Goal: Ask a question: Seek information or help from site administrators or community

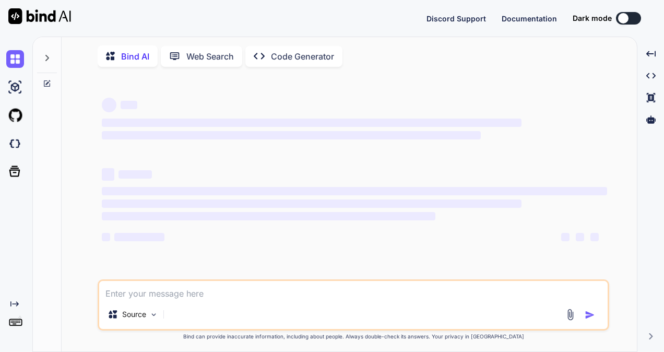
type textarea "... 19 more Caused by: org.springframework.beans.factory.BeanCreationException:…"
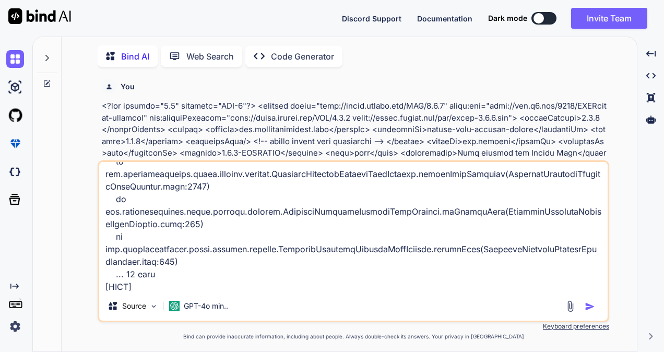
scroll to position [4, 0]
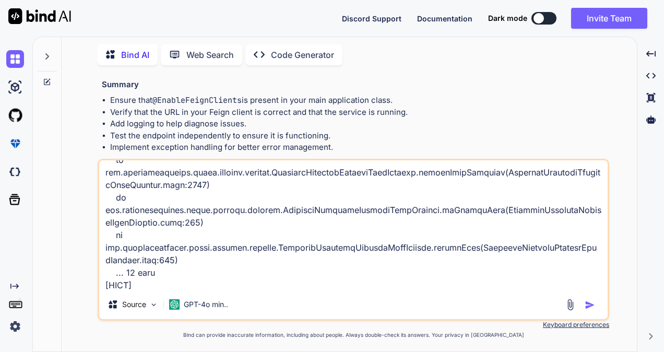
type textarea "x"
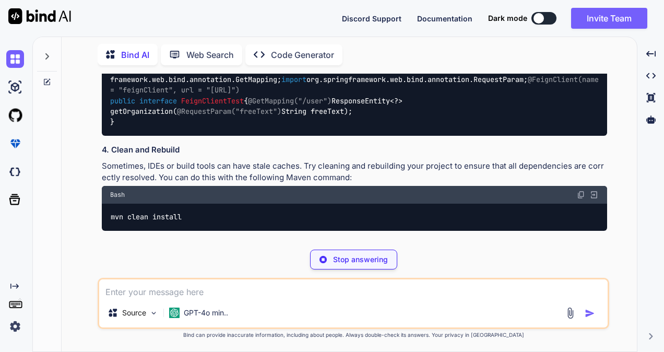
scroll to position [6287, 0]
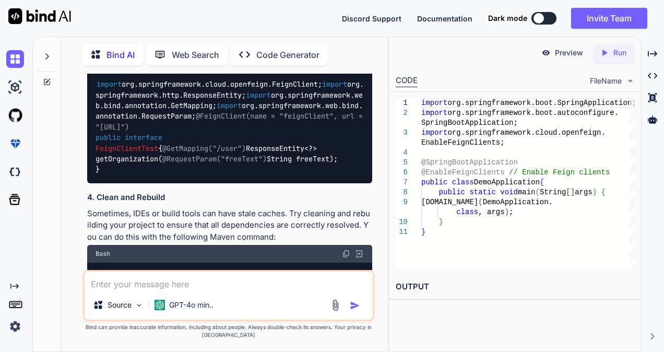
type textarea "x"
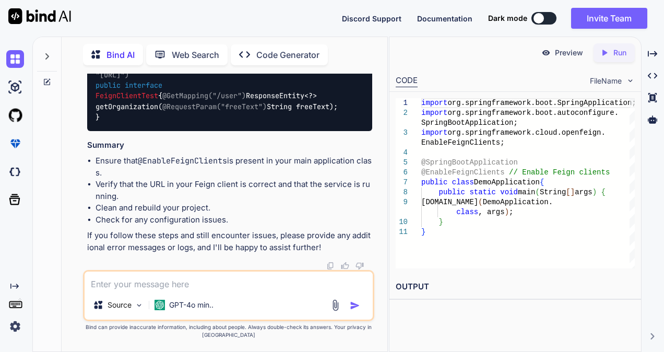
scroll to position [8875, 0]
type textarea "c"
type textarea "x"
type textarea "ca"
type textarea "x"
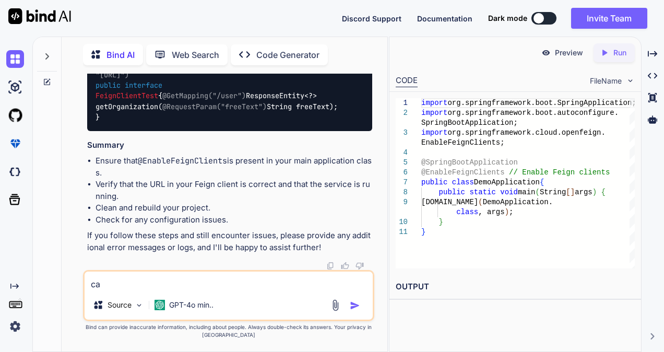
type textarea "can"
type textarea "x"
type textarea "can"
type textarea "x"
type textarea "can g"
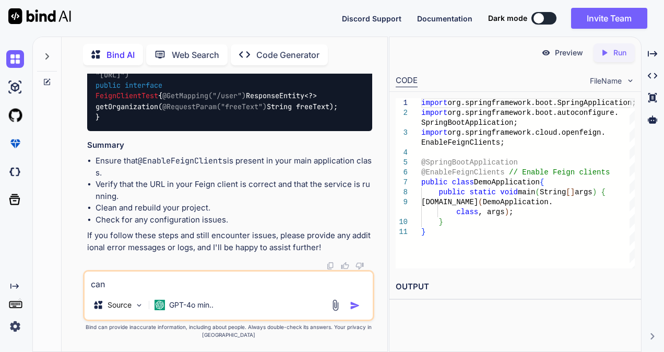
type textarea "x"
type textarea "can g="
type textarea "x"
type textarea "can g"
type textarea "x"
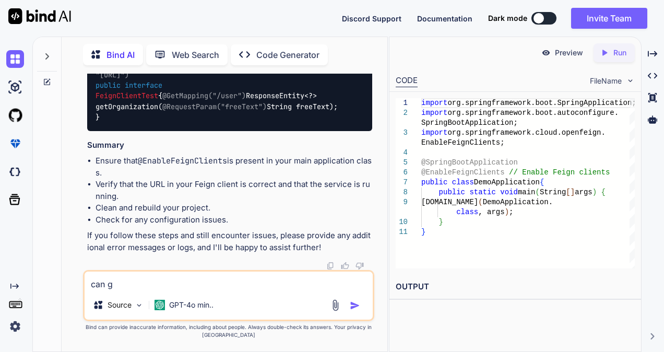
type textarea "can"
type textarea "x"
type textarea "can y"
type textarea "x"
type textarea "can yo"
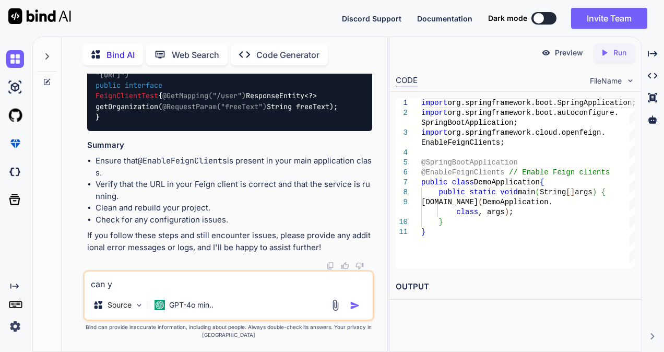
type textarea "x"
type textarea "can you"
type textarea "x"
type textarea "can you"
type textarea "x"
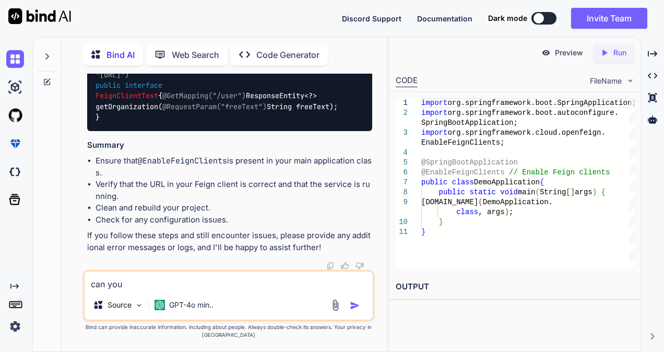
type textarea "can you g"
type textarea "x"
type textarea "can you gi"
type textarea "x"
type textarea "can you giv"
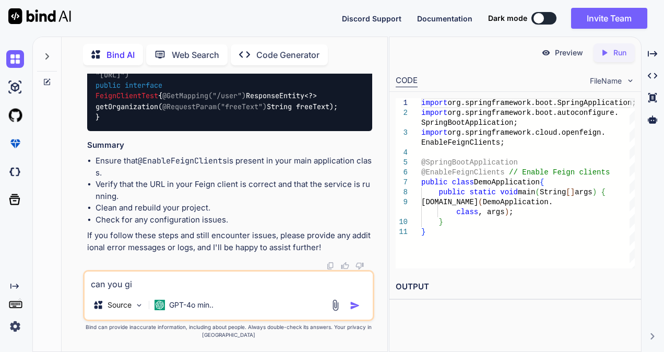
type textarea "x"
type textarea "can you give"
type textarea "x"
type textarea "can you give"
type textarea "x"
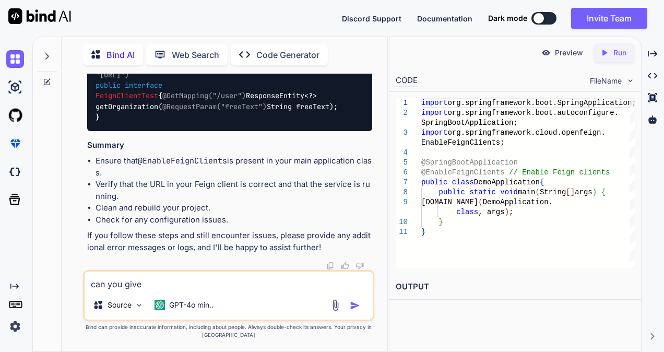
type textarea "can you give t"
type textarea "x"
type textarea "can you give th"
type textarea "x"
type textarea "can you give the"
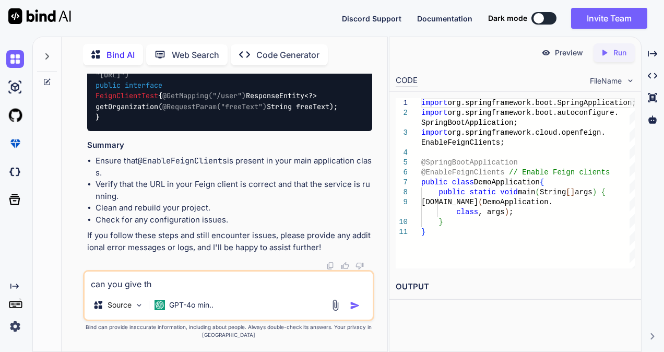
type textarea "x"
type textarea "can you give the"
type textarea "x"
type textarea "can you give the c"
type textarea "x"
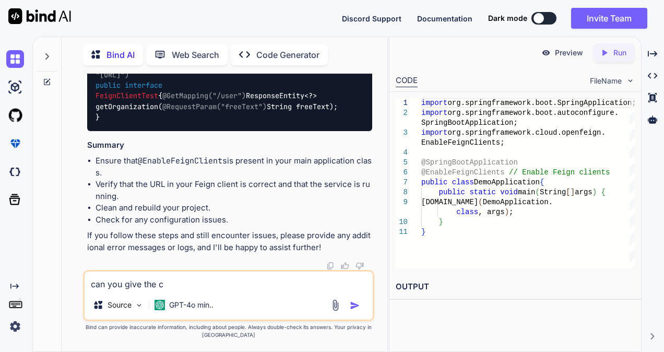
type textarea "can you give the cu"
type textarea "x"
type textarea "can you give the cur"
type textarea "x"
type textarea "can you give the cure"
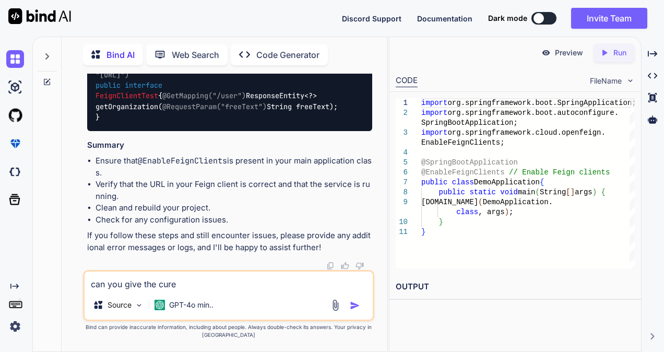
type textarea "x"
type textarea "can you give the curee"
type textarea "x"
type textarea "can you give the cureen"
type textarea "x"
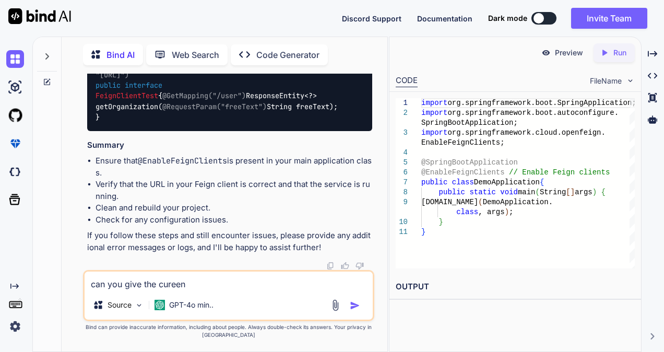
type textarea "can you give the curee"
type textarea "x"
type textarea "can you give the curee="
type textarea "x"
type textarea "can you give the curee=="
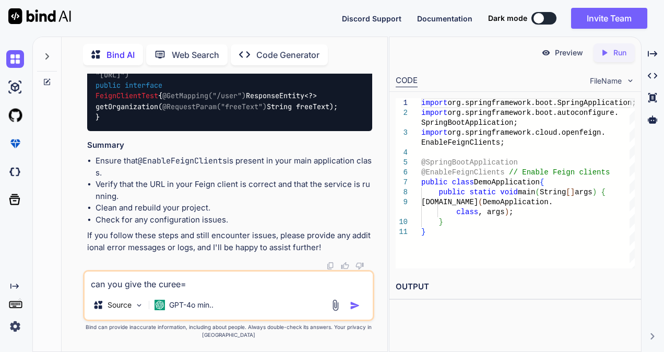
type textarea "x"
type textarea "can you give the curee="
type textarea "x"
type textarea "can you give the curee"
type textarea "x"
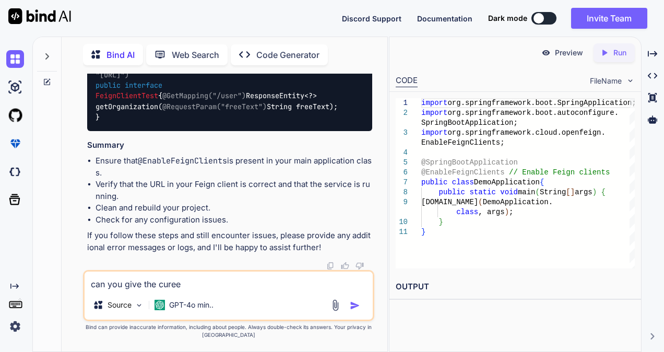
type textarea "can you give the cure"
type textarea "x"
type textarea "can you give the cur"
type textarea "x"
type textarea "can you give the curr"
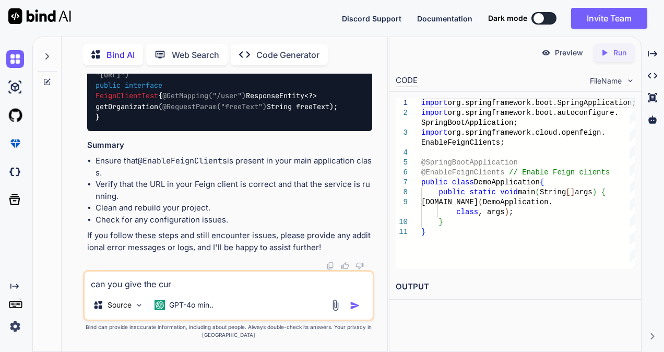
type textarea "x"
type textarea "can you give the curre"
type textarea "x"
type textarea "can you give the curren"
type textarea "x"
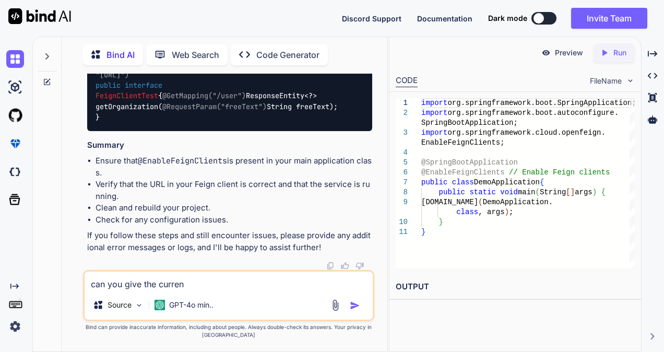
type textarea "can you give the current"
type textarea "x"
type textarea "can you give the current"
type textarea "x"
type textarea "can you give the current v"
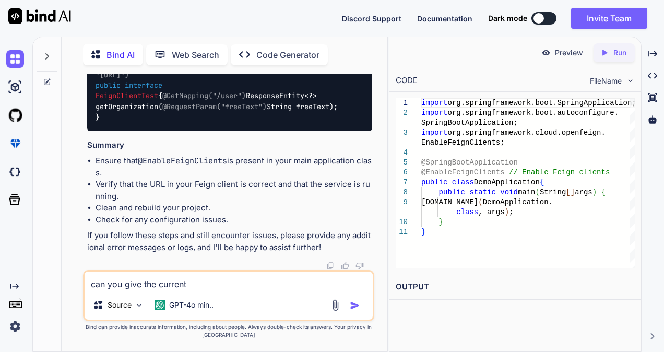
type textarea "x"
type textarea "can you give the current ve"
type textarea "x"
type textarea "can you give the current ver"
type textarea "x"
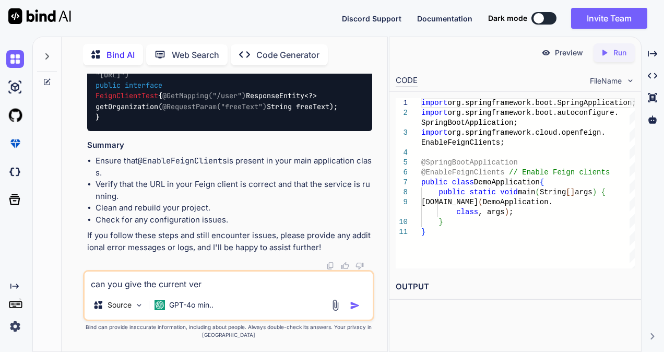
type textarea "can you give the current vers"
type textarea "x"
type textarea "can you give the current versi"
type textarea "x"
type textarea "can you give the current versio"
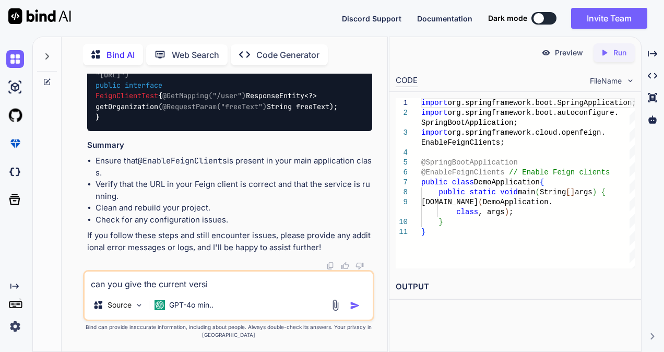
type textarea "x"
type textarea "can you give the current version"
type textarea "x"
type textarea "can you give the current version"
type textarea "x"
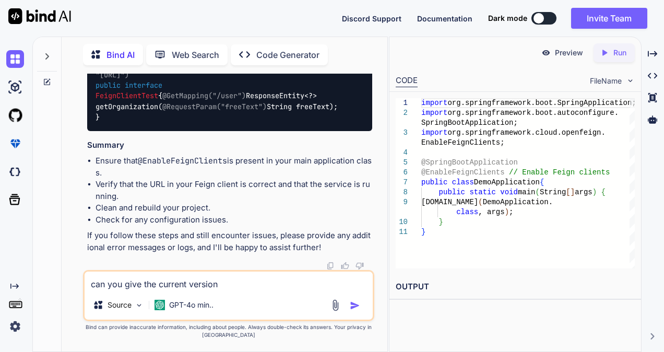
type textarea "can you give the current version o"
type textarea "x"
type textarea "can you give the current version of"
type textarea "x"
type textarea "can you give the current version of"
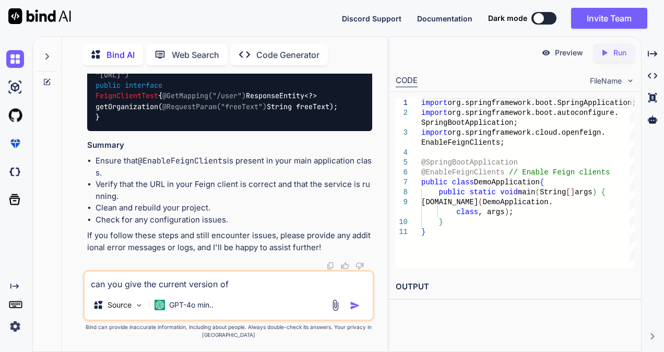
type textarea "x"
type textarea "can you give the current version of c"
type textarea "x"
type textarea "can you give the current version of cl"
type textarea "x"
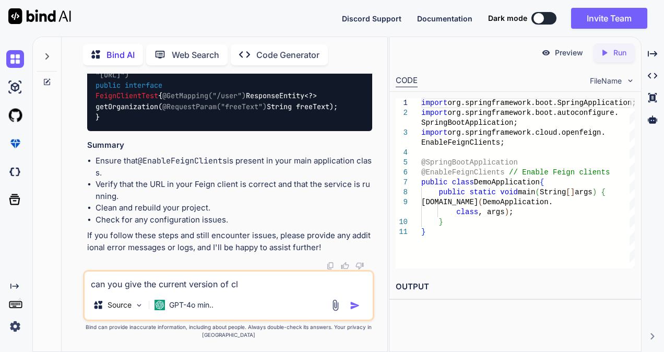
type textarea "can you give the current version of clo"
type textarea "x"
type textarea "can you give the current version of clou"
type textarea "x"
type textarea "can you give the current version of cloud"
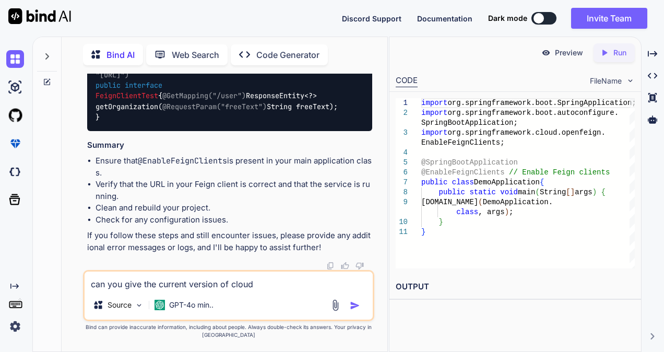
type textarea "x"
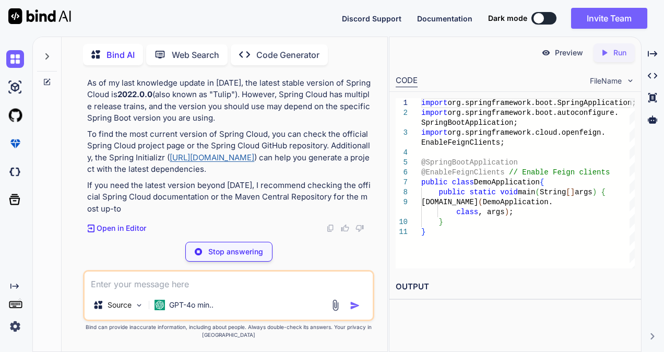
scroll to position [9113, 0]
type textarea "x"
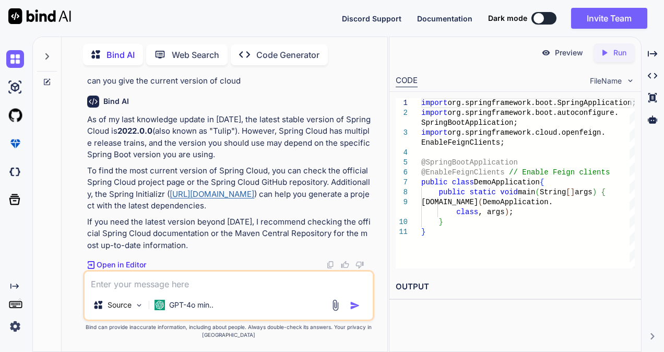
scroll to position [9118, 0]
click at [216, 279] on textarea at bounding box center [229, 280] width 288 height 19
paste textarea "org.springframework.context.ApplicationContextException: Unable to start web se…"
type textarea "org.springframework.context.ApplicationContextException: Unable to start web se…"
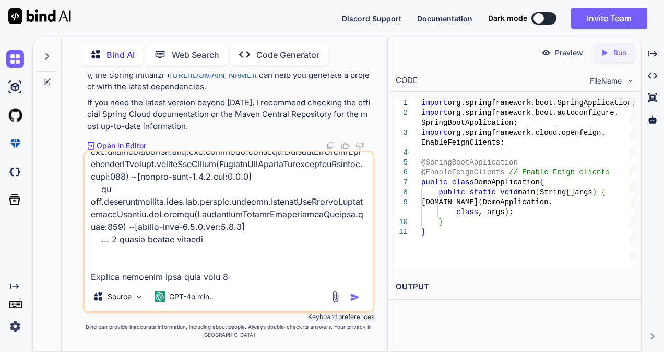
type textarea "x"
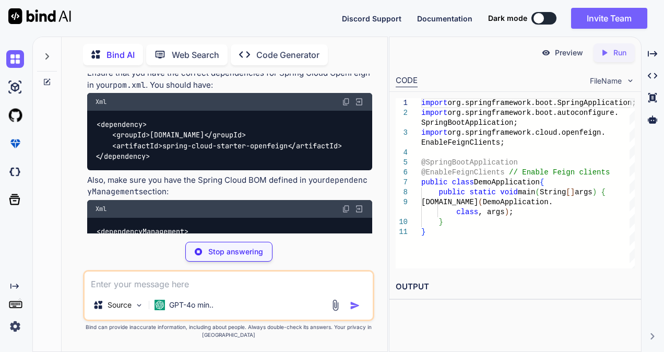
scroll to position [9915, 0]
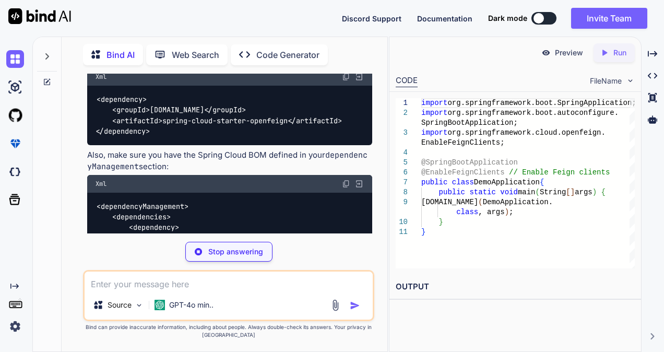
type textarea "x"
type textarea "public interface FeignClientTest { @GetMapping("/user") ResponseEntity<?> getOr…"
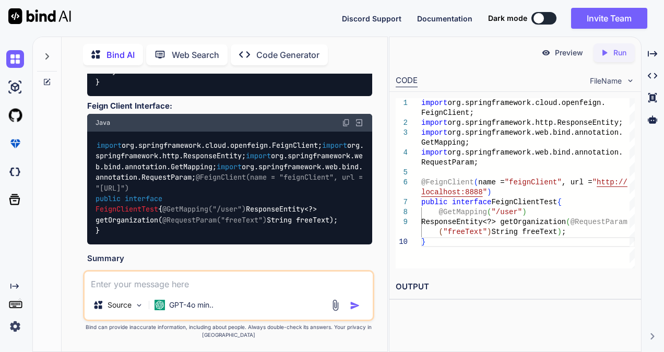
scroll to position [10604, 0]
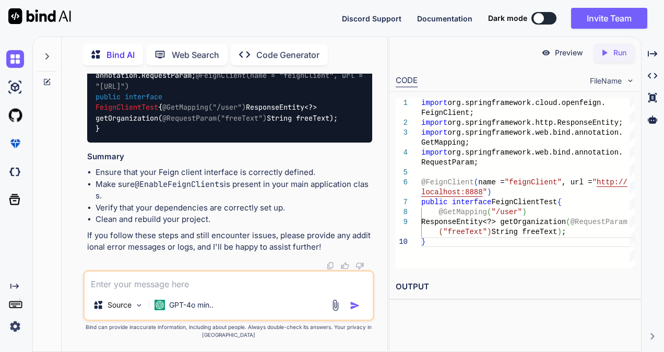
scroll to position [11122, 0]
click at [173, 288] on textarea at bounding box center [229, 280] width 288 height 19
paste textarea "@FeignClient(name = "feignClient",url = "[URL]") public interface FeignClientTe…"
type textarea "@FeignClient(name = "feignClient",url = "[URL]") public interface FeignClientTe…"
type textarea "x"
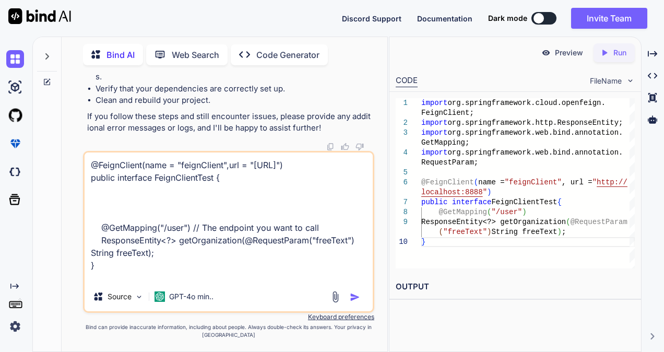
scroll to position [11181, 0]
type textarea "@FeignClient(name = "feignClient",url = "[URL]") public interface FeignClientTe…"
click at [353, 293] on img "button" at bounding box center [354, 297] width 10 height 10
type textarea "x"
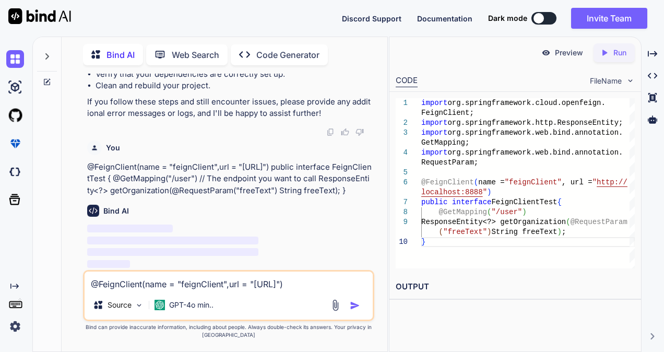
scroll to position [11338, 0]
click at [206, 274] on textarea "@FeignClient(name = "feignClient",url = "[URL]") public interface FeignClientTe…" at bounding box center [229, 280] width 288 height 19
paste textarea "at java.base/java.util.ArrayList.forEach(ArrayList.java:1511) Caused by: org.sp…"
type textarea "at java.base/java.util.ArrayList.forEach(ArrayList.java:1511) Caused by: org.sp…"
type textarea "x"
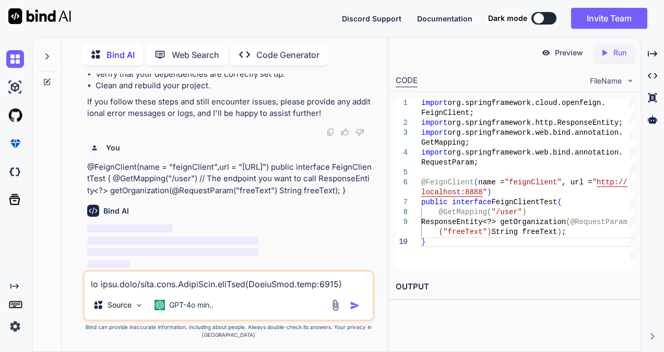
scroll to position [1391, 0]
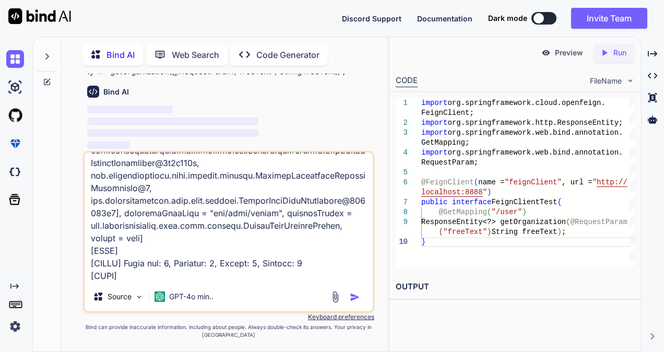
click at [197, 279] on textarea at bounding box center [229, 216] width 288 height 129
type textarea "at java.base/java.util.ArrayList.forEach(ArrayList.java:1511) Caused by: org.sp…"
click at [351, 297] on img "button" at bounding box center [354, 297] width 10 height 10
click at [94, 95] on img at bounding box center [93, 92] width 12 height 12
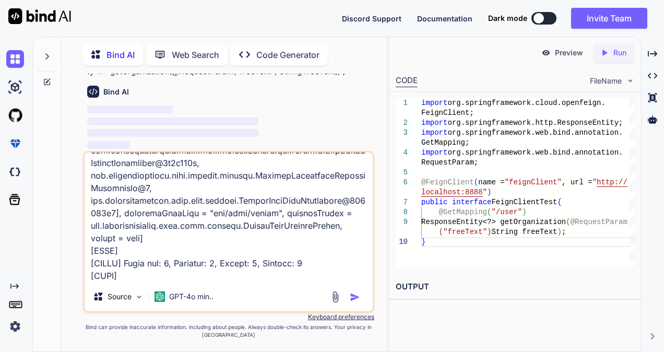
click at [254, 56] on icon "Created with Pixso." at bounding box center [247, 54] width 17 height 11
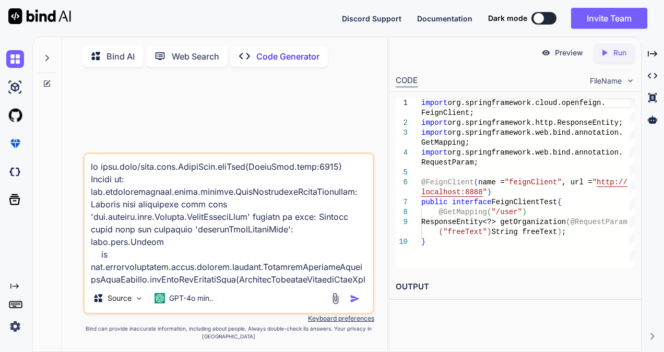
click at [357, 299] on img "button" at bounding box center [354, 298] width 10 height 10
type textarea "x"
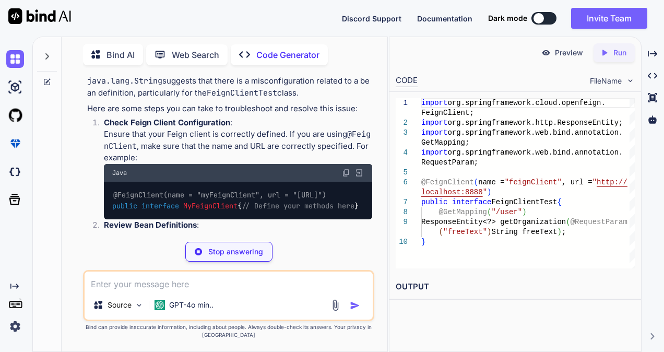
scroll to position [873, 0]
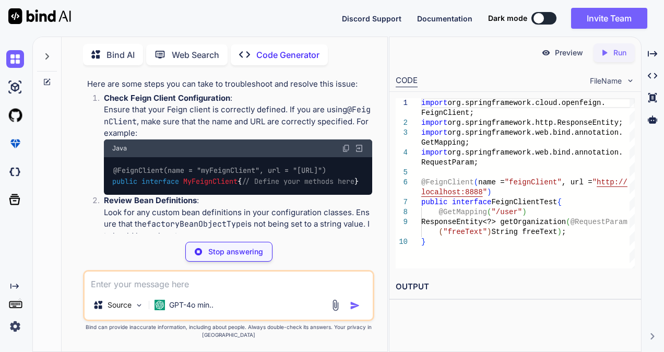
type textarea "x"
type textarea "@FeignClient(name = "myFeignClient", url = "[URL]") public interface MyFeignCli…"
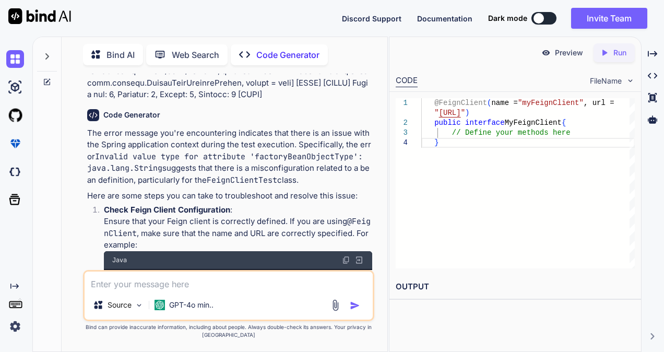
scroll to position [761, 0]
click at [212, 223] on p "Check Feign Client Configuration : Ensure that your Feign client is correctly d…" at bounding box center [238, 227] width 268 height 47
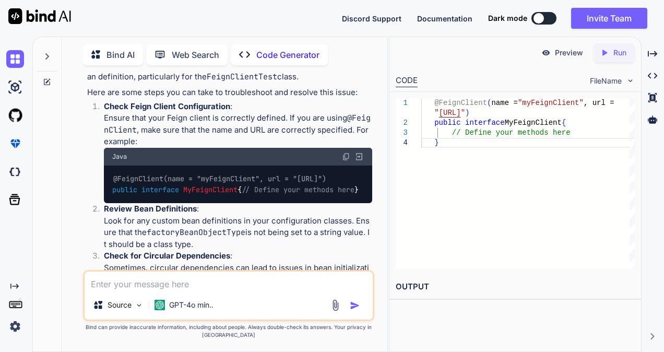
scroll to position [865, 0]
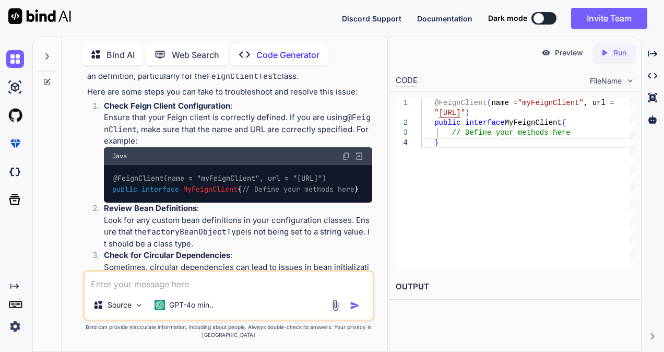
click at [180, 284] on textarea at bounding box center [229, 280] width 288 height 19
paste textarea "package com.example.demo.Service; import org.springframework.cloud.openfeign.Fe…"
type textarea "x"
type textarea "package com.example.demo.Service; import org.springframework.cloud.openfeign.Fe…"
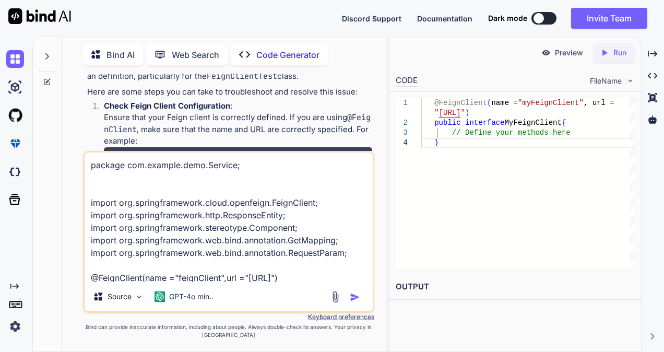
scroll to position [114, 0]
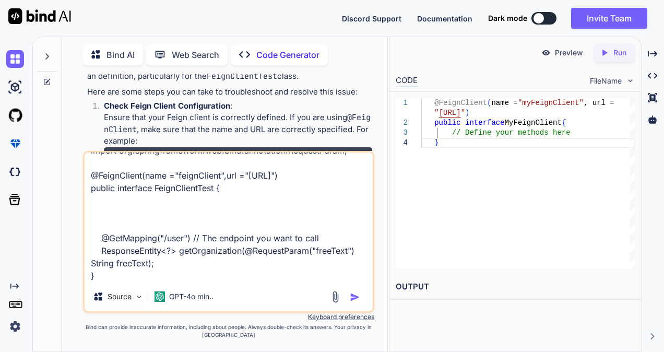
type textarea "x"
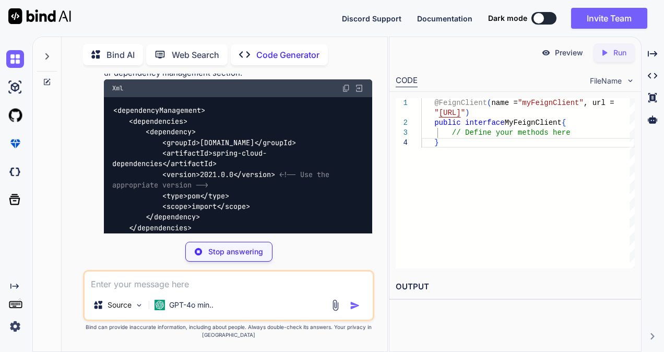
scroll to position [1823, 0]
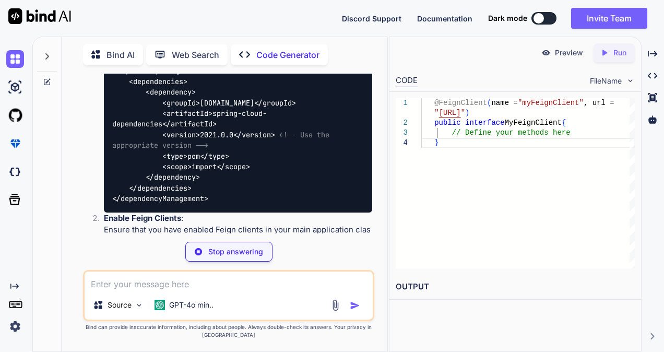
type textarea "x"
type textarea "<dependency> <groupId>[DOMAIN_NAME]</groupId> <artifactId>spring-cloud-starter-…"
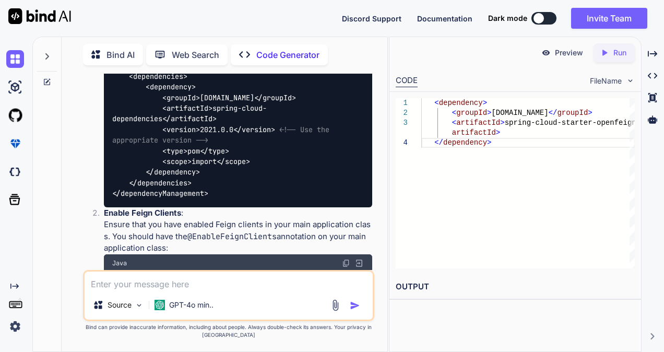
scroll to position [1795, 0]
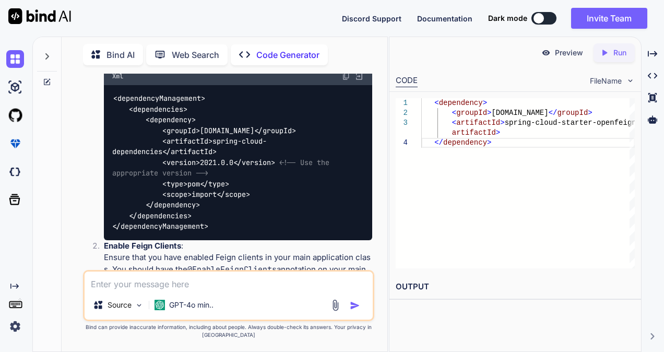
click at [203, 283] on textarea at bounding box center [229, 280] width 288 height 19
paste textarea "<?xml version="1.0" encoding="UTF-8"?> <project xmlns="[URL][DOMAIN_NAME]" xmln…"
type textarea "x"
type textarea "<?xml version="1.0" encoding="UTF-8"?> <project xmlns="[URL][DOMAIN_NAME]" xmln…"
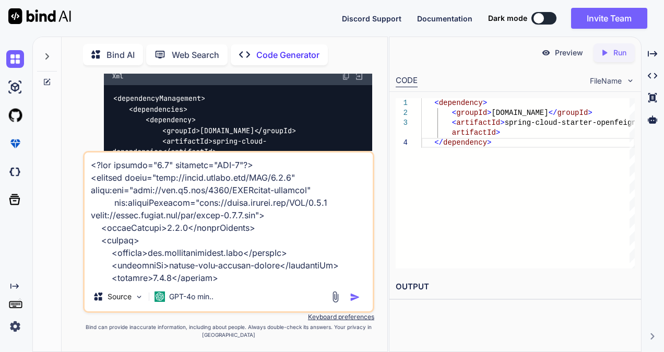
scroll to position [564, 0]
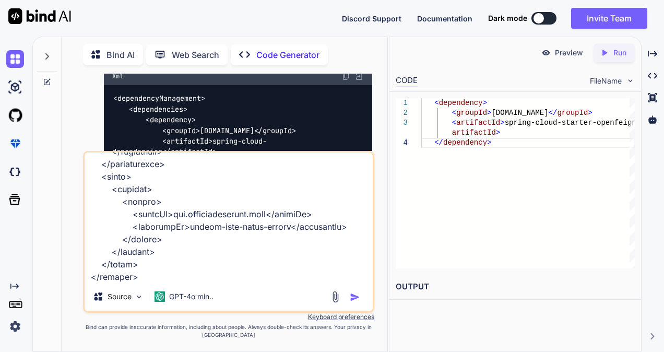
type textarea "x"
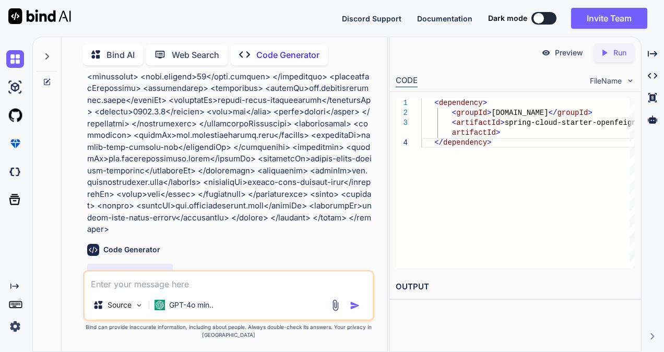
scroll to position [2616, 0]
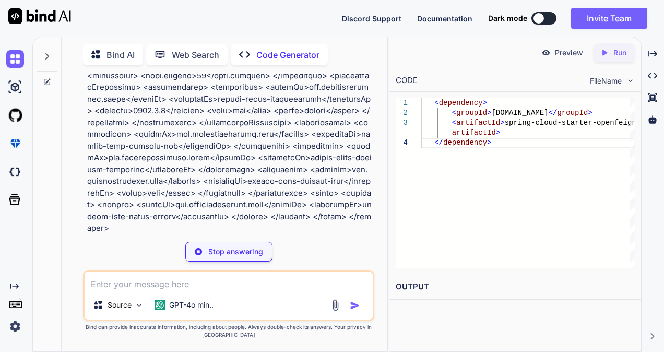
type textarea "x"
type textarea "[DOMAIN_NAME](DemoApplication.class, args); } }"
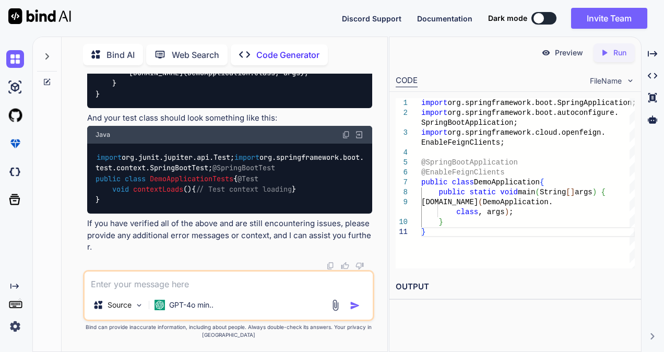
scroll to position [3457, 0]
click at [170, 284] on textarea at bounding box center [229, 280] width 288 height 19
paste textarea "package com.example.demo; import org.springframework.boot.SpringApplication; im…"
type textarea "x"
type textarea "package com.example.demo; import org.springframework.boot.SpringApplication; im…"
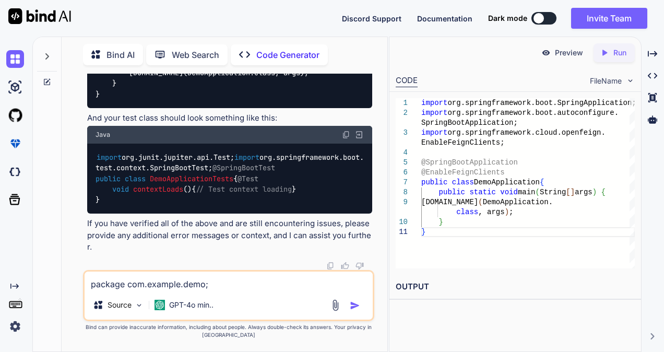
scroll to position [89, 0]
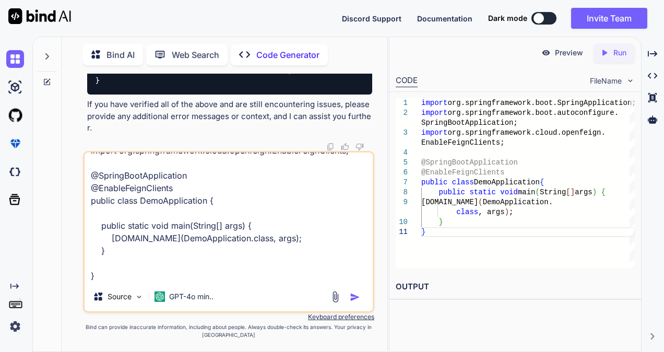
type textarea "x"
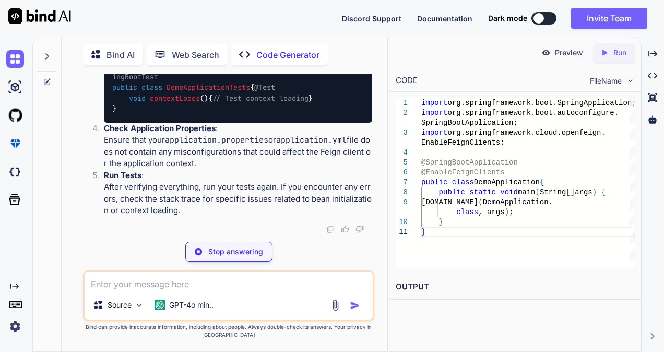
scroll to position [4135, 0]
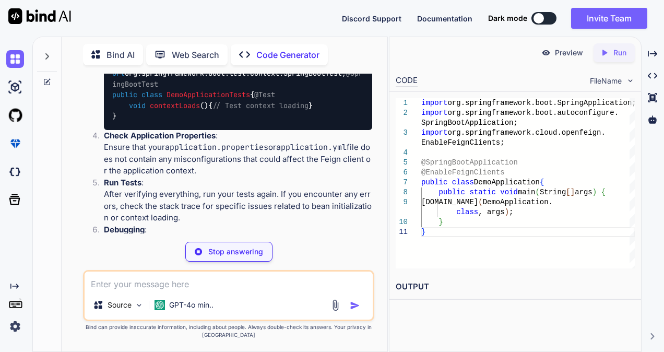
type textarea "x"
type textarea "public class DemoApplication { public static void main(String[] args) { [DOMAIN…"
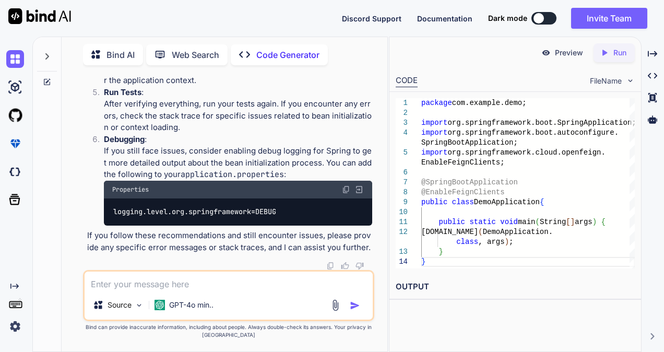
scroll to position [4574, 0]
click at [340, 190] on div "Properties" at bounding box center [238, 189] width 268 height 18
click at [342, 190] on img at bounding box center [346, 189] width 8 height 8
click at [200, 282] on textarea at bounding box center [229, 280] width 288 height 19
type textarea "x"
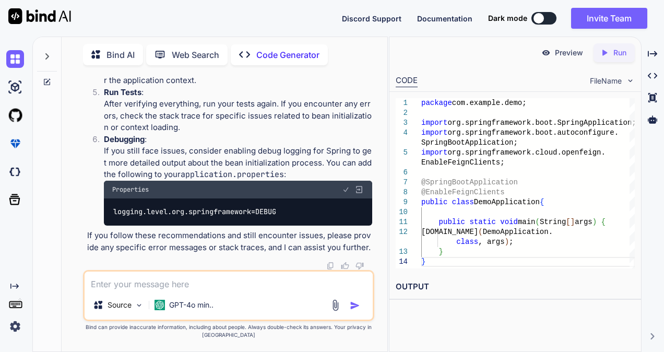
type textarea "i"
type textarea "x"
type textarea "it"
type textarea "x"
type textarea "it"
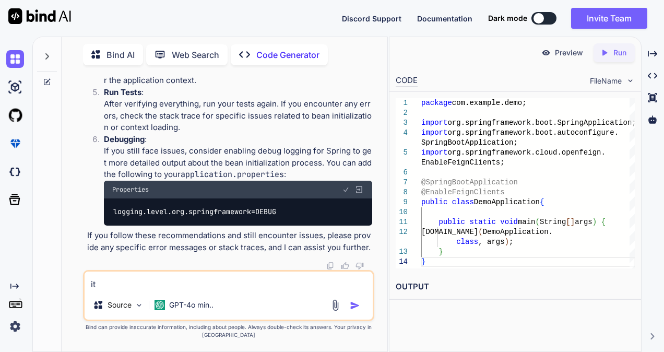
type textarea "x"
type textarea "it n"
type textarea "x"
type textarea "it no"
type textarea "x"
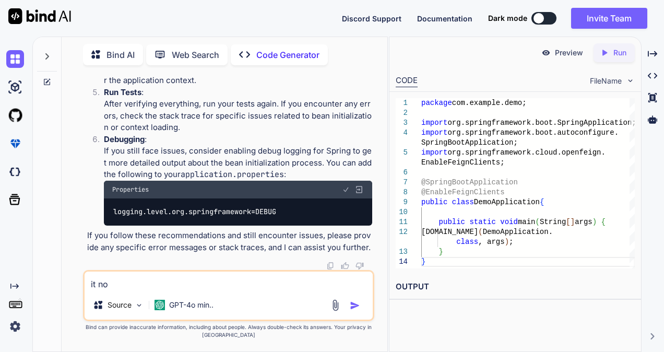
type textarea "it not"
type textarea "x"
type textarea "it not"
type textarea "x"
type textarea "it not r"
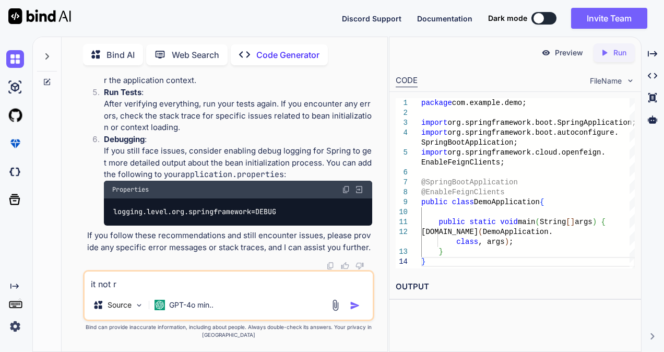
type textarea "x"
type textarea "it not ru"
type textarea "x"
type textarea "it not run"
type textarea "x"
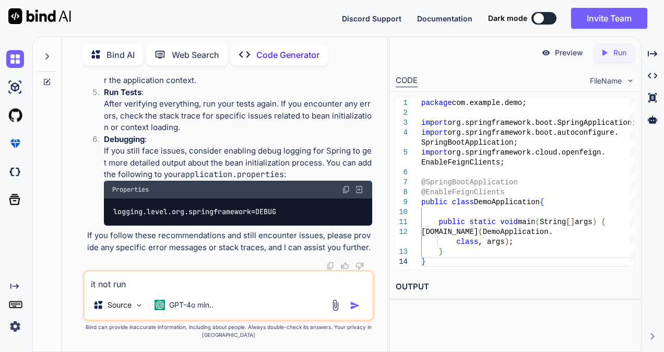
type textarea "it not run"
type textarea "x"
type textarea "it not run t"
type textarea "x"
type textarea "it not run th"
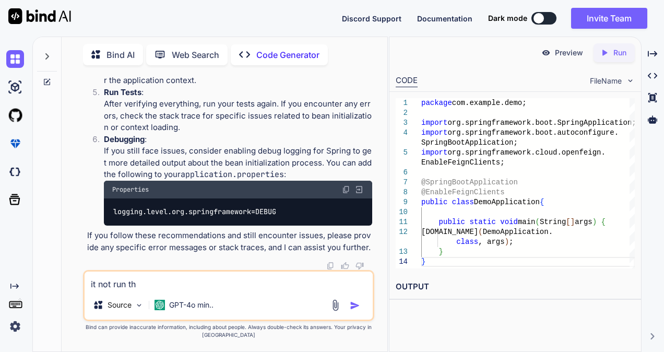
type textarea "x"
type textarea "it not run the"
type textarea "x"
type textarea "it not run the"
type textarea "x"
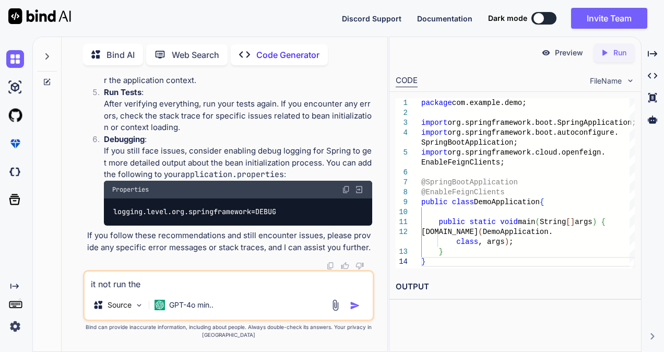
type textarea "it not run the c"
type textarea "x"
type textarea "it not run the co"
type textarea "x"
type textarea "it not run the cod"
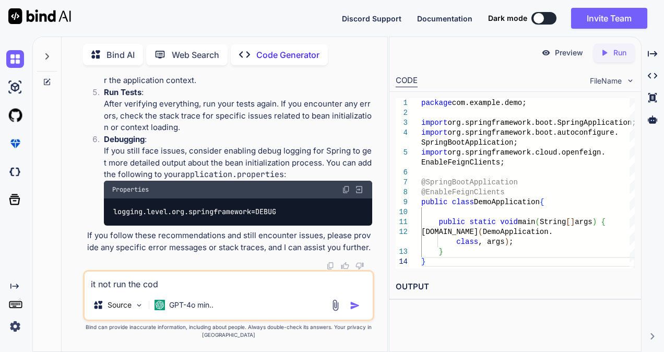
type textarea "x"
type textarea "it not run the code"
type textarea "x"
type textarea "it not run the code"
type textarea "x"
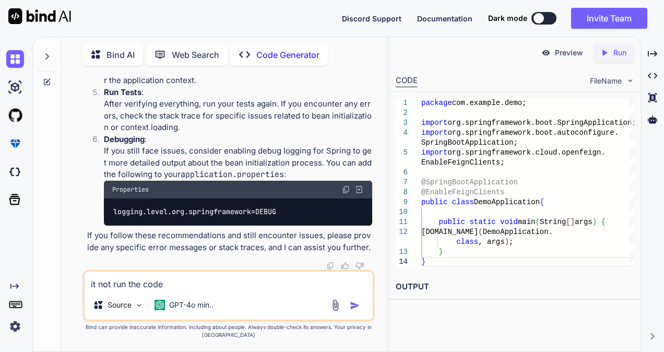
type textarea "it not run the code i"
type textarea "x"
type textarea "it not run the code it"
type textarea "x"
type textarea "it not run the code it"
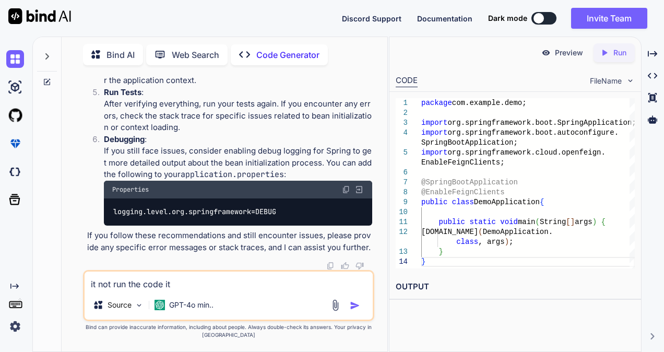
type textarea "x"
type textarea "it not run the code it"
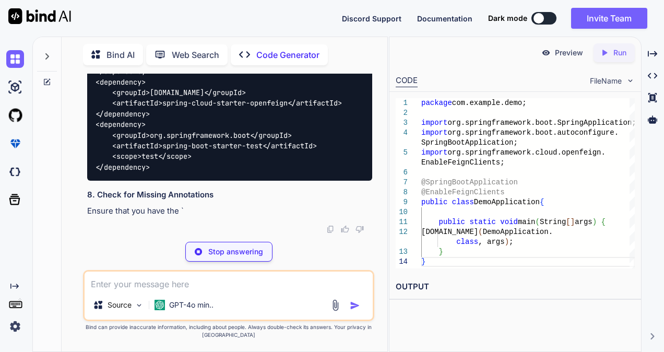
scroll to position [5485, 0]
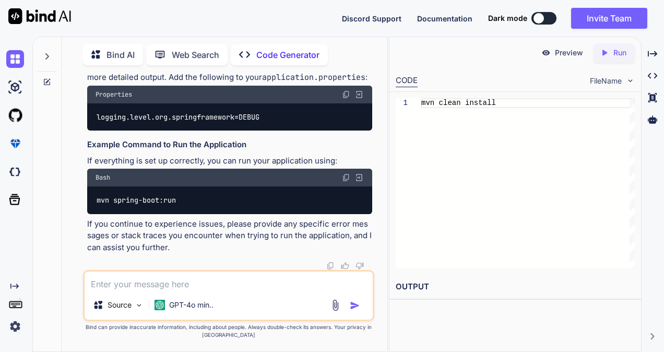
click at [192, 283] on textarea at bounding box center [229, 280] width 288 height 19
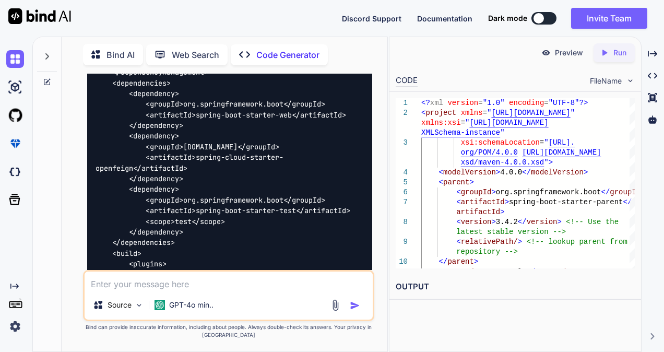
scroll to position [6057, 0]
click at [247, 287] on textarea at bounding box center [229, 280] width 288 height 19
paste textarea "[INFO] [INFO] --- surefire:3.5.2:test (default-test) @ demo --- [INFO] Using au…"
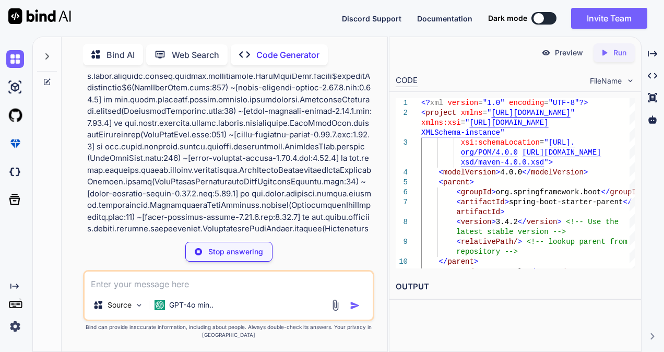
scroll to position [18828, 0]
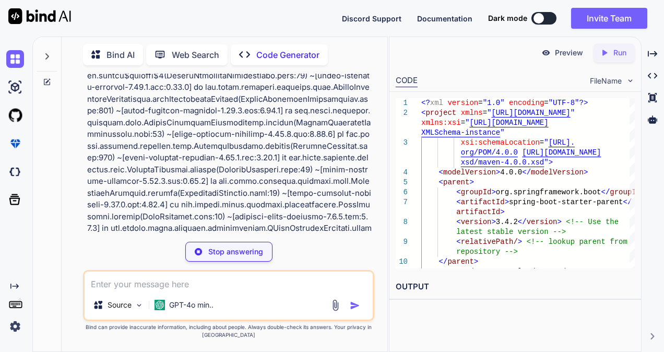
drag, startPoint x: 244, startPoint y: 186, endPoint x: 297, endPoint y: 88, distance: 111.8
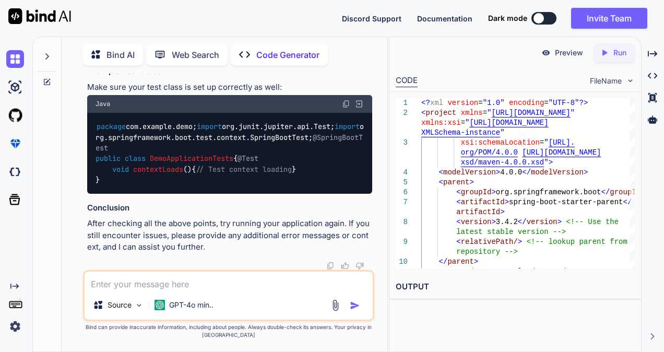
scroll to position [23944, 0]
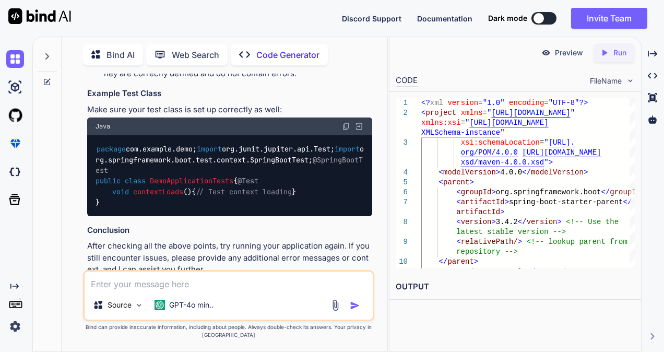
click at [349, 13] on img at bounding box center [346, 8] width 8 height 8
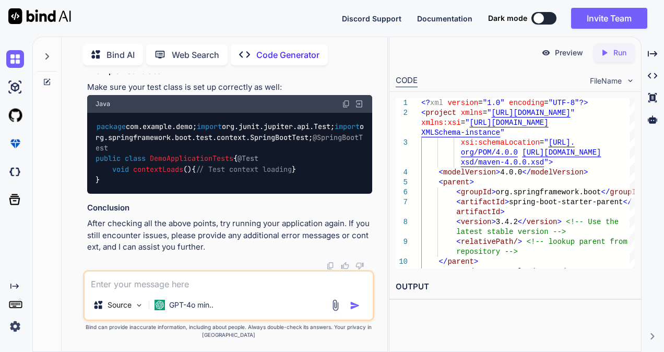
scroll to position [24134, 0]
click at [47, 78] on icon at bounding box center [47, 82] width 8 height 8
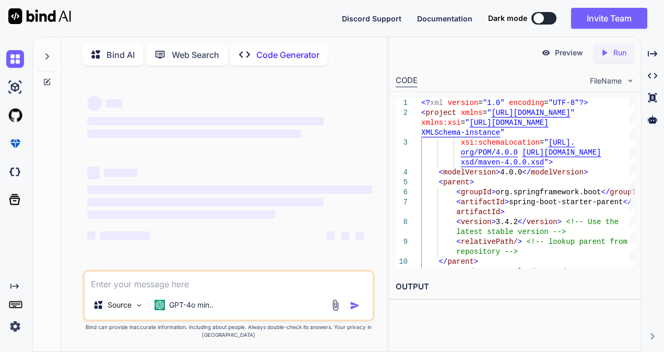
scroll to position [0, 0]
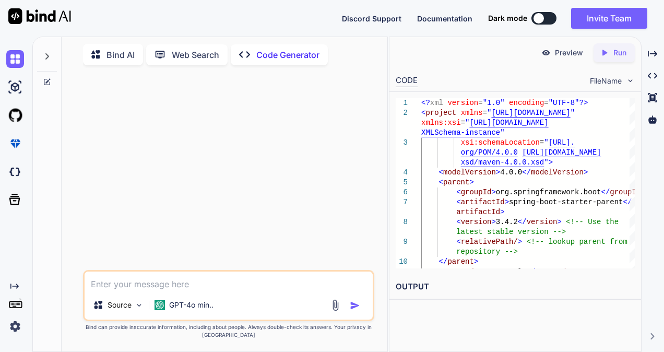
click at [115, 288] on textarea at bounding box center [229, 280] width 288 height 19
paste textarea "[DATE]T23:04:46.311+05:30 ERROR 25952 --- [demo] [ main] o.s.boot.SpringApplica…"
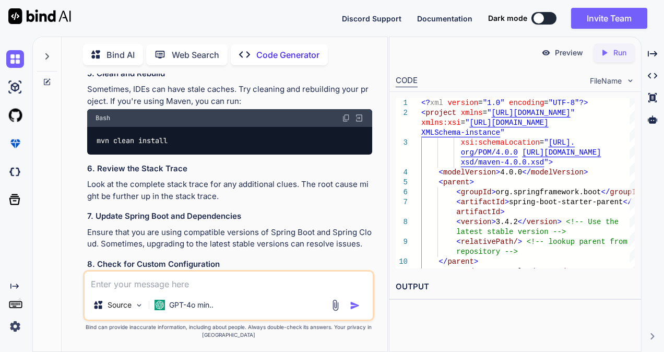
scroll to position [1625, 0]
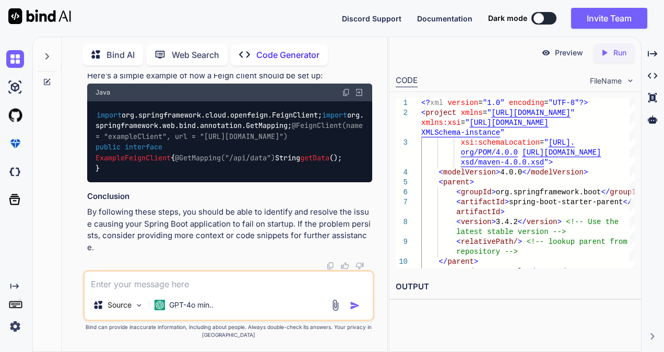
click at [201, 275] on textarea at bounding box center [229, 280] width 288 height 19
paste textarea "Windows PowerShell Copyright (C) Microsoft Corporation. All rights reserved. In…"
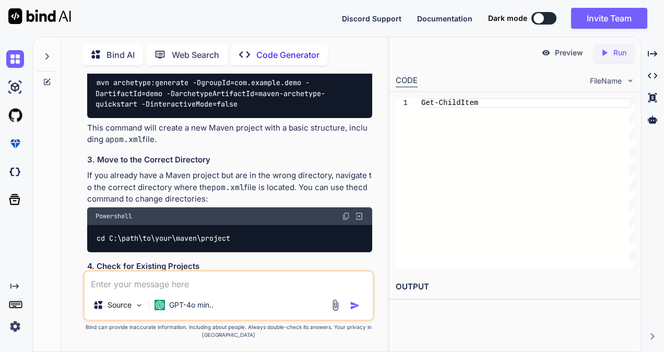
scroll to position [2542, 0]
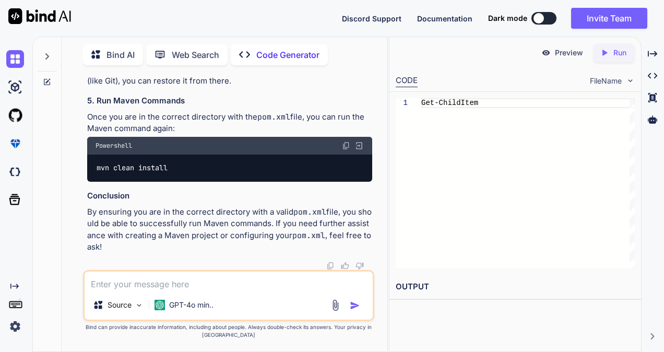
click at [49, 78] on icon at bounding box center [47, 80] width 5 height 5
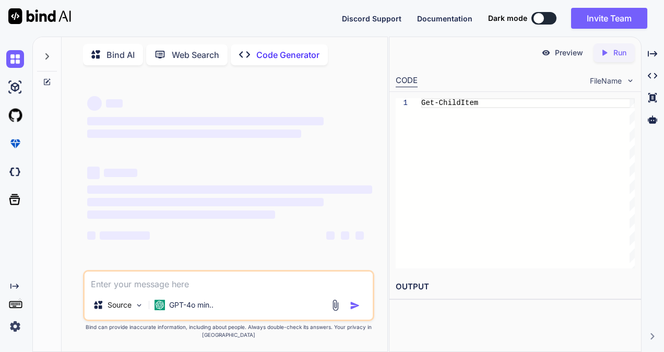
scroll to position [0, 0]
